Goal: Information Seeking & Learning: Learn about a topic

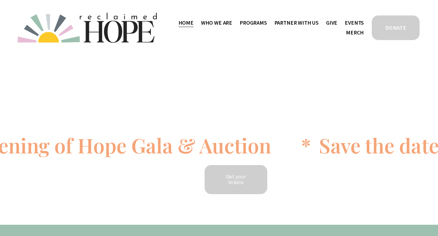
click at [223, 22] on span "Who We Are" at bounding box center [216, 22] width 31 height 9
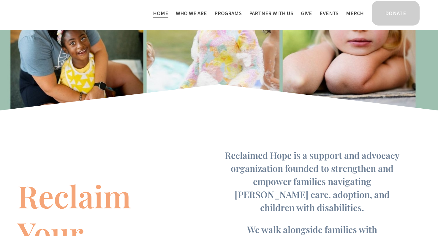
scroll to position [183, 0]
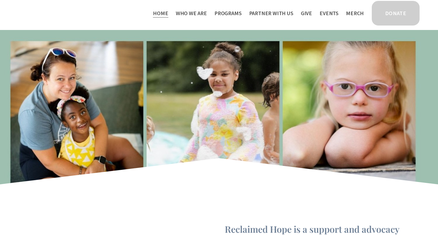
click at [204, 13] on span "Who We Are" at bounding box center [191, 13] width 31 height 9
click at [0, 0] on span "Staff & Board" at bounding box center [0, 0] width 0 height 0
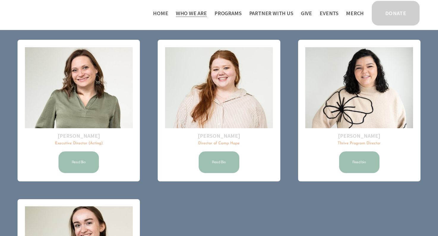
scroll to position [26, 0]
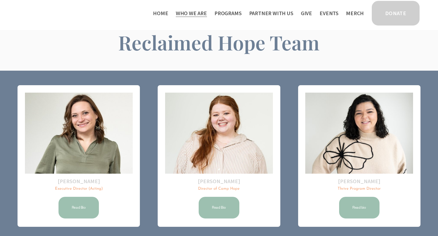
click at [221, 211] on link "Read Bio" at bounding box center [219, 207] width 42 height 23
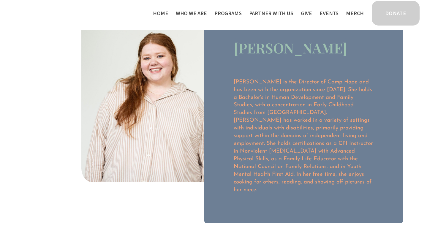
scroll to position [37, 0]
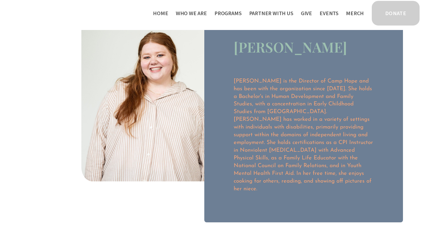
click at [0, 0] on span "Camp Hope" at bounding box center [0, 0] width 0 height 0
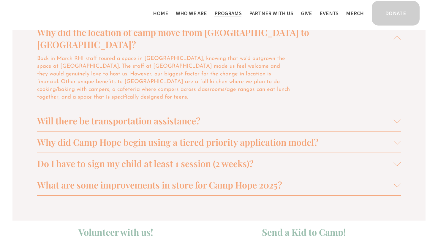
scroll to position [654, 0]
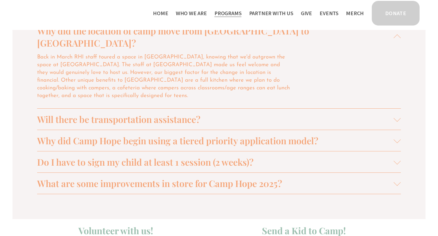
click at [348, 134] on span "Why did Camp Hope begin using a tiered priority application model?" at bounding box center [215, 140] width 356 height 12
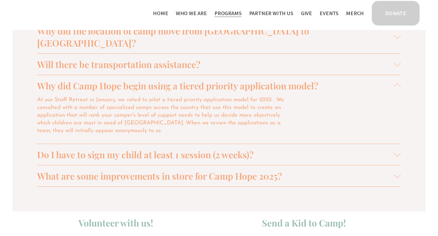
click at [339, 144] on button "Do I have to sign my child at least 1 session (2 weeks)?" at bounding box center [218, 154] width 363 height 21
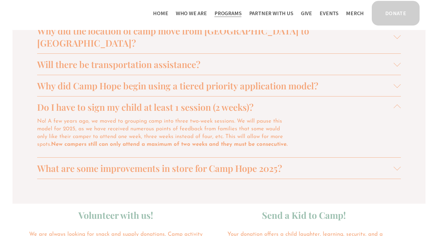
click at [336, 158] on button "What are some improvements in store for Camp Hope 2025?" at bounding box center [218, 168] width 363 height 21
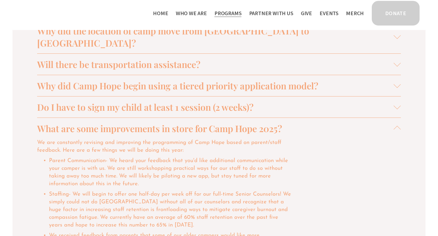
click at [312, 122] on span "What are some improvements in store for Camp Hope 2025?" at bounding box center [215, 128] width 356 height 12
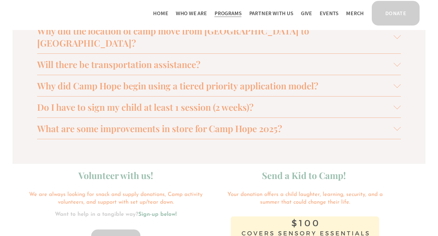
click at [301, 101] on span "Do I have to sign my child at least 1 session (2 weeks)?" at bounding box center [215, 107] width 356 height 12
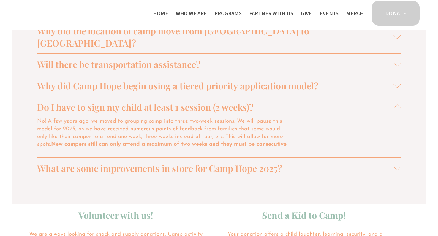
click at [301, 101] on span "Do I have to sign my child at least 1 session (2 weeks)?" at bounding box center [215, 107] width 356 height 12
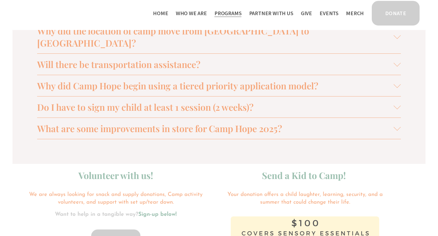
click at [299, 118] on button "What are some improvements in store for Camp Hope 2025?" at bounding box center [218, 128] width 363 height 21
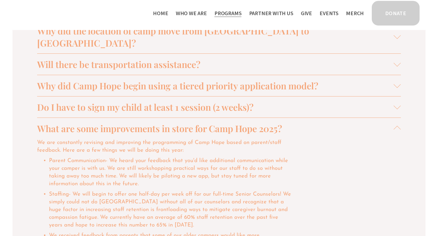
click at [299, 122] on span "What are some improvements in store for Camp Hope 2025?" at bounding box center [215, 128] width 356 height 12
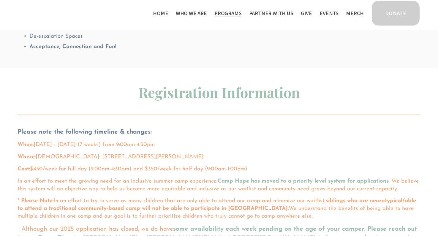
scroll to position [263, 0]
